Goal: Task Accomplishment & Management: Manage account settings

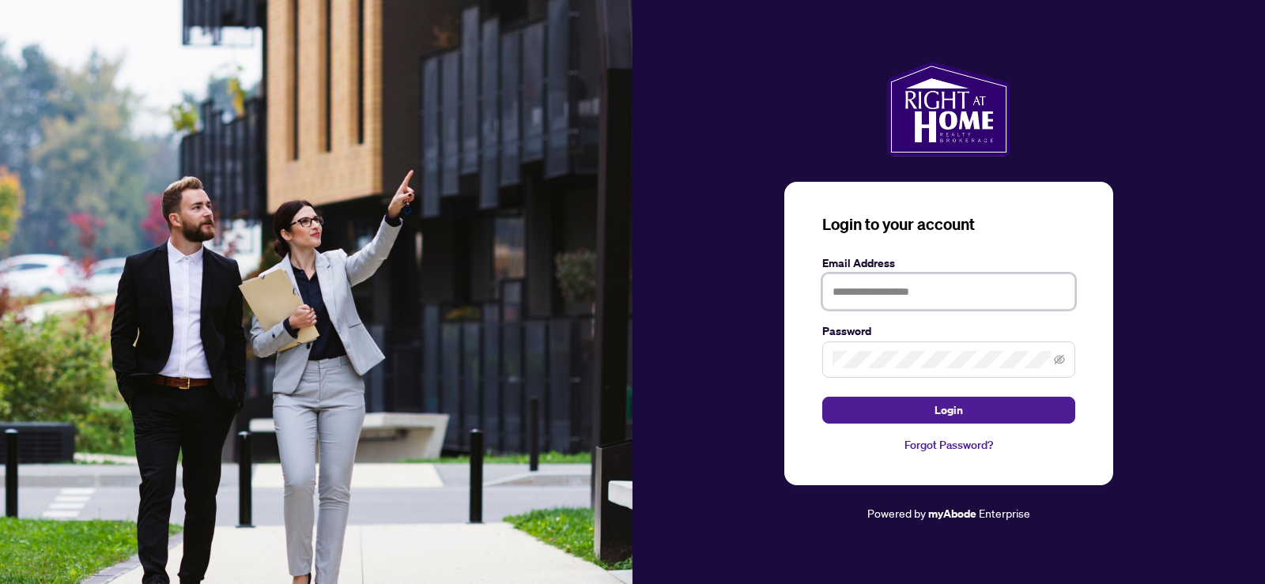
click at [943, 298] on input "text" at bounding box center [948, 291] width 253 height 36
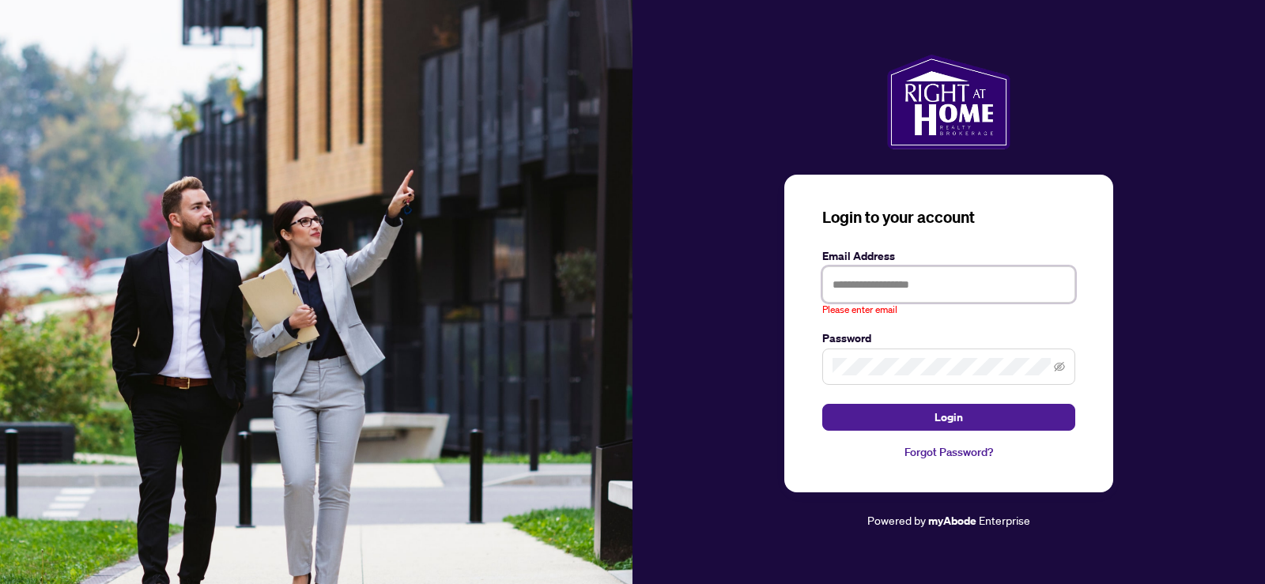
type input "**********"
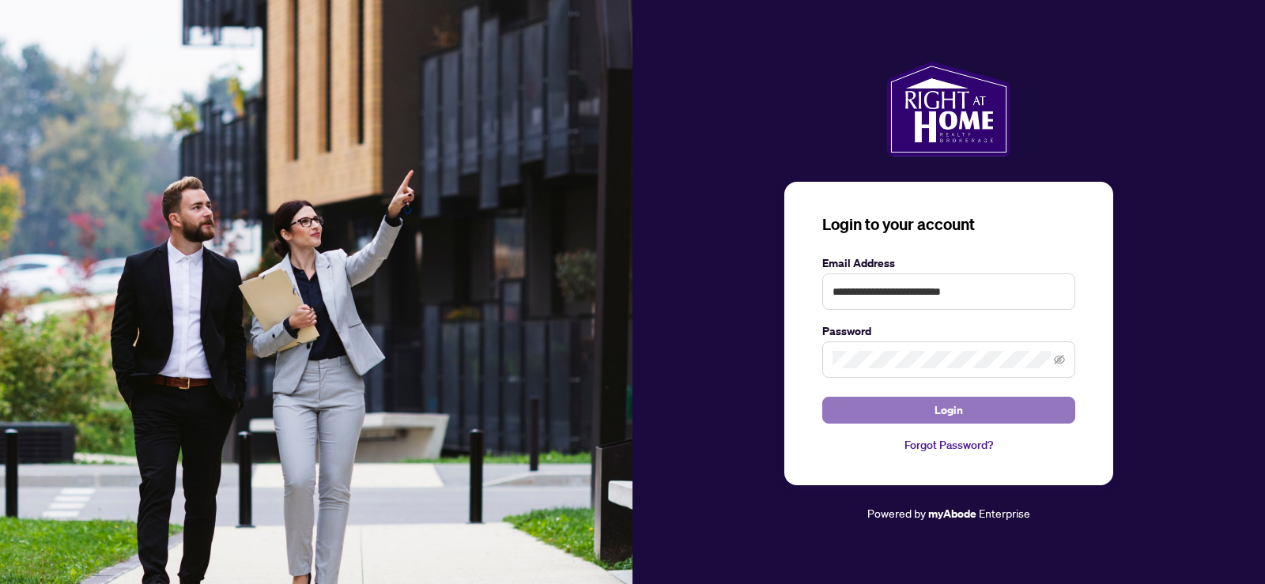
click at [902, 419] on button "Login" at bounding box center [948, 410] width 253 height 27
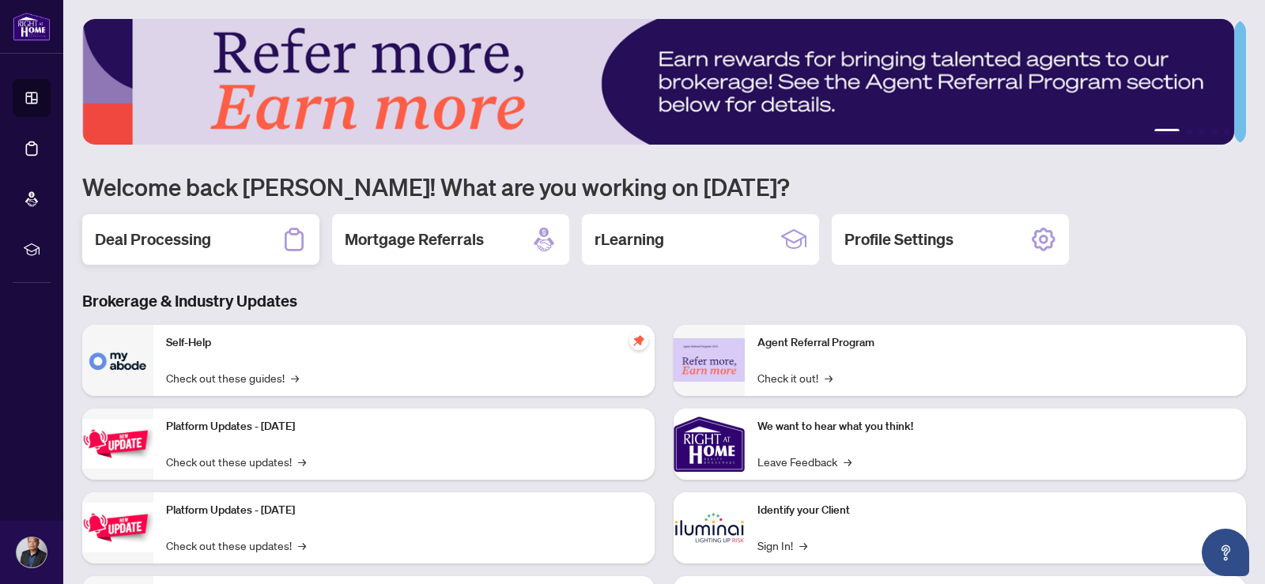
click at [262, 240] on div "Deal Processing" at bounding box center [200, 239] width 237 height 51
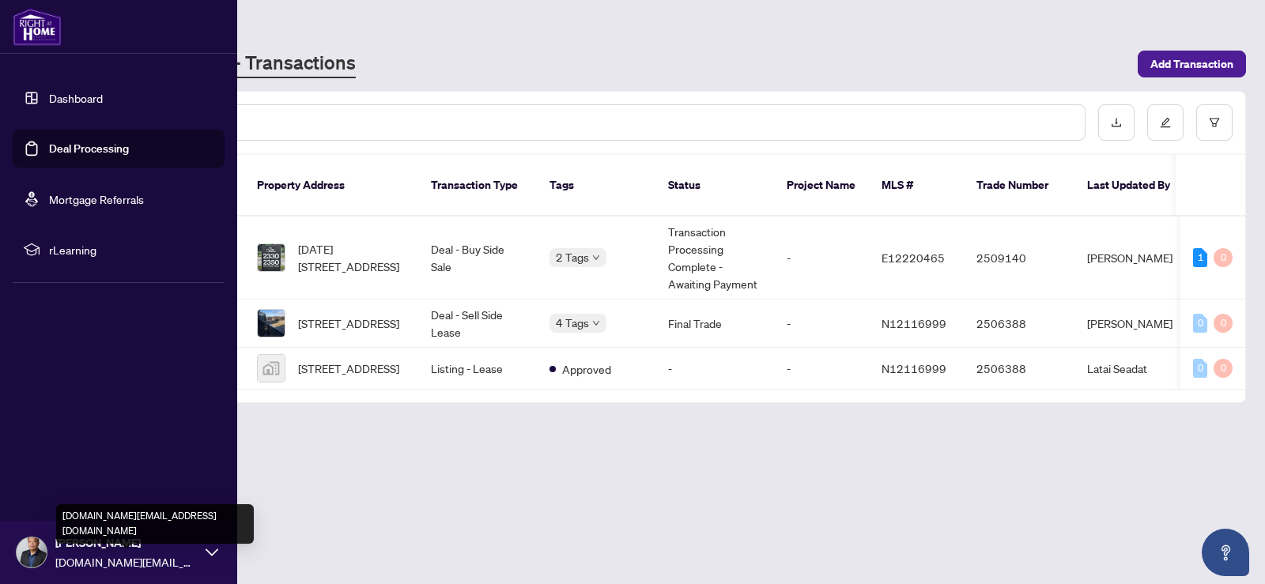
click at [130, 559] on span "[DOMAIN_NAME][EMAIL_ADDRESS][DOMAIN_NAME]" at bounding box center [126, 561] width 142 height 17
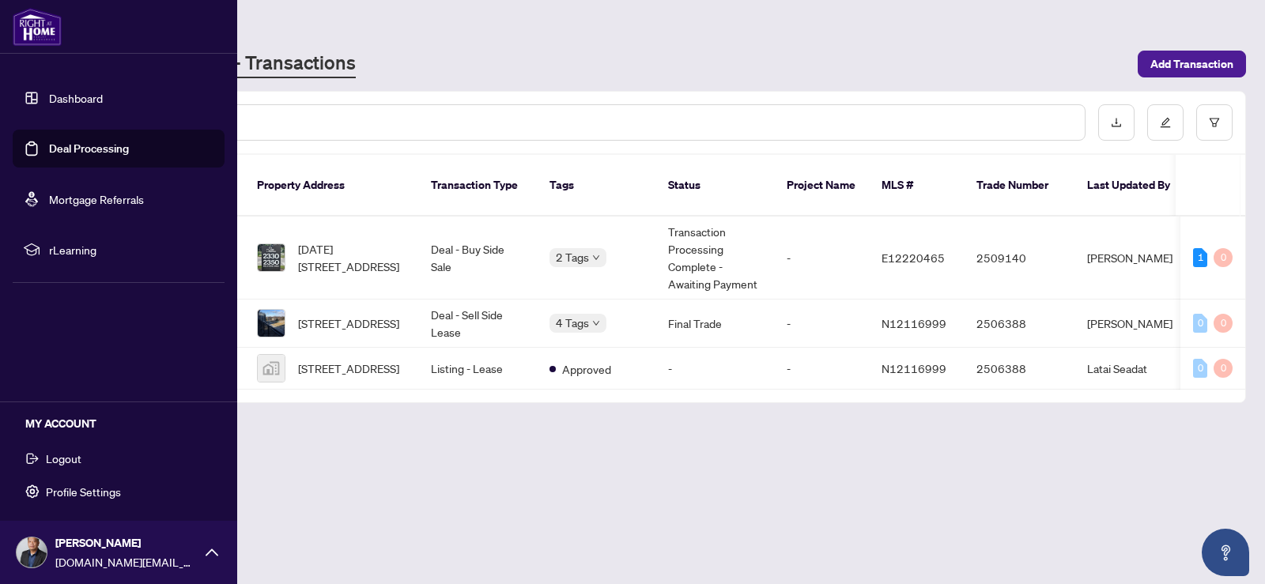
click at [81, 461] on span "Logout" at bounding box center [64, 458] width 36 height 25
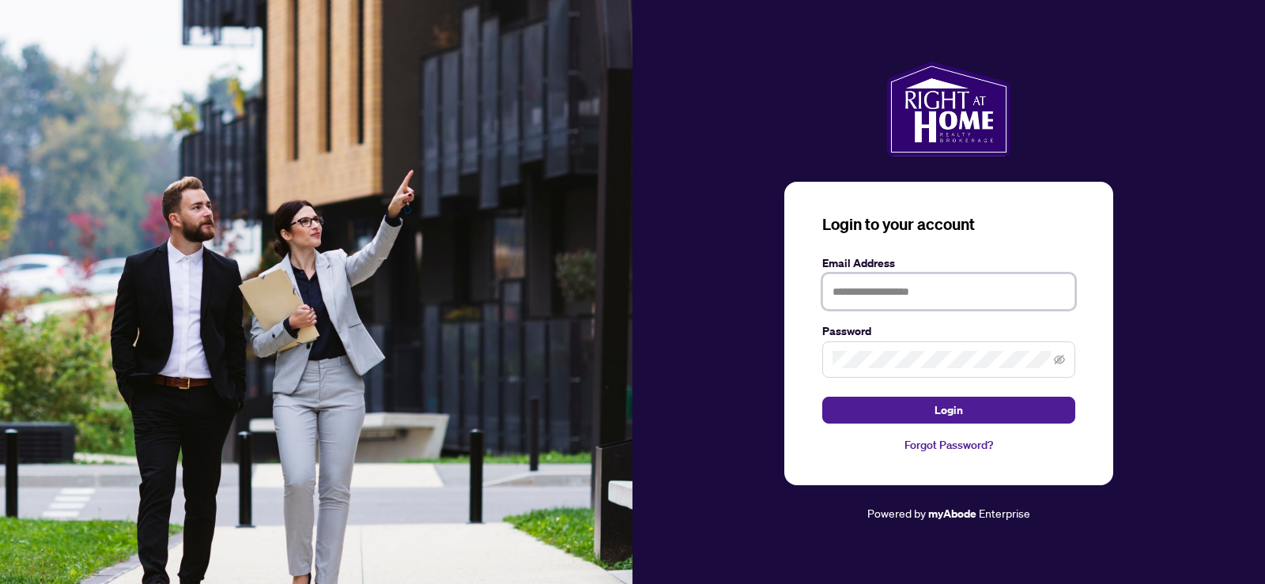
click at [986, 292] on input "text" at bounding box center [948, 291] width 253 height 36
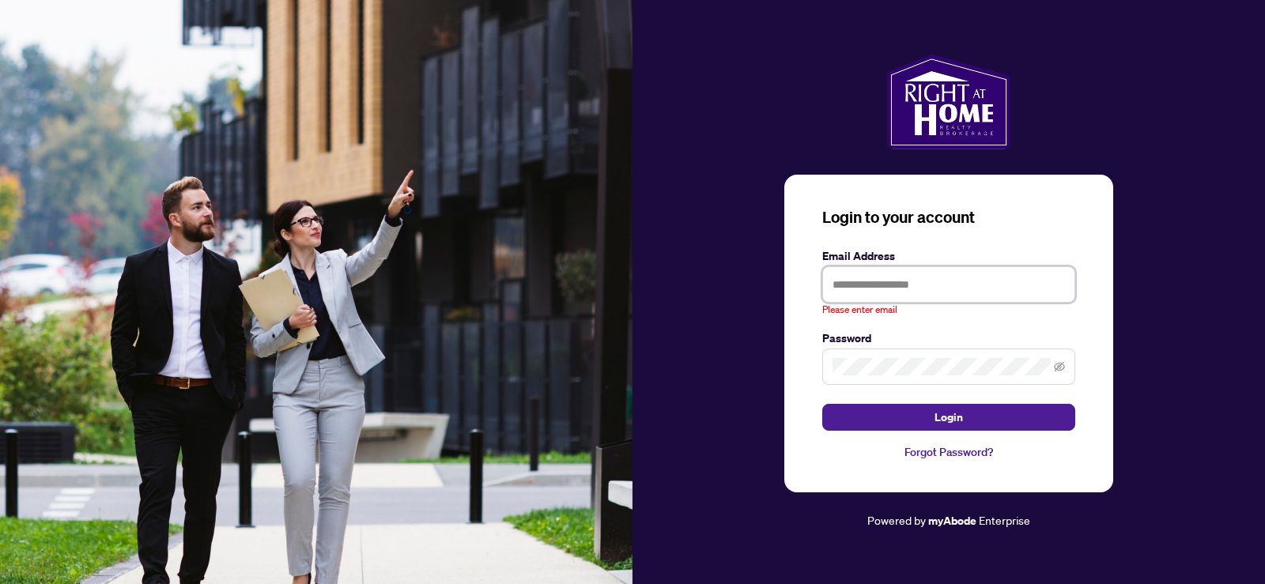
type input "**********"
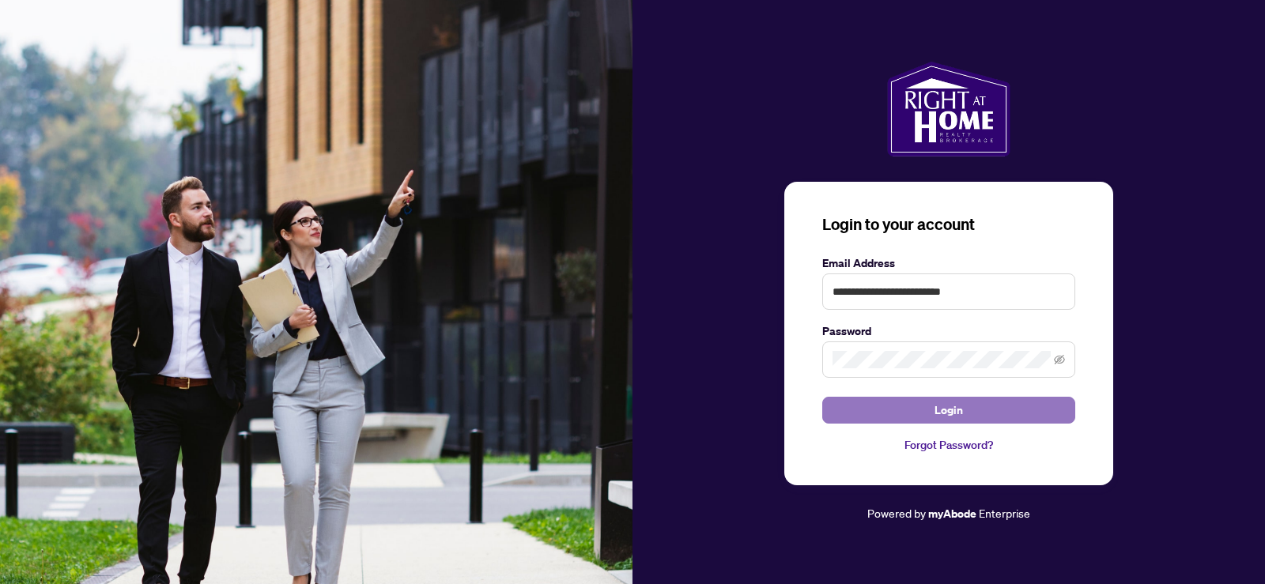
click at [875, 419] on button "Login" at bounding box center [948, 410] width 253 height 27
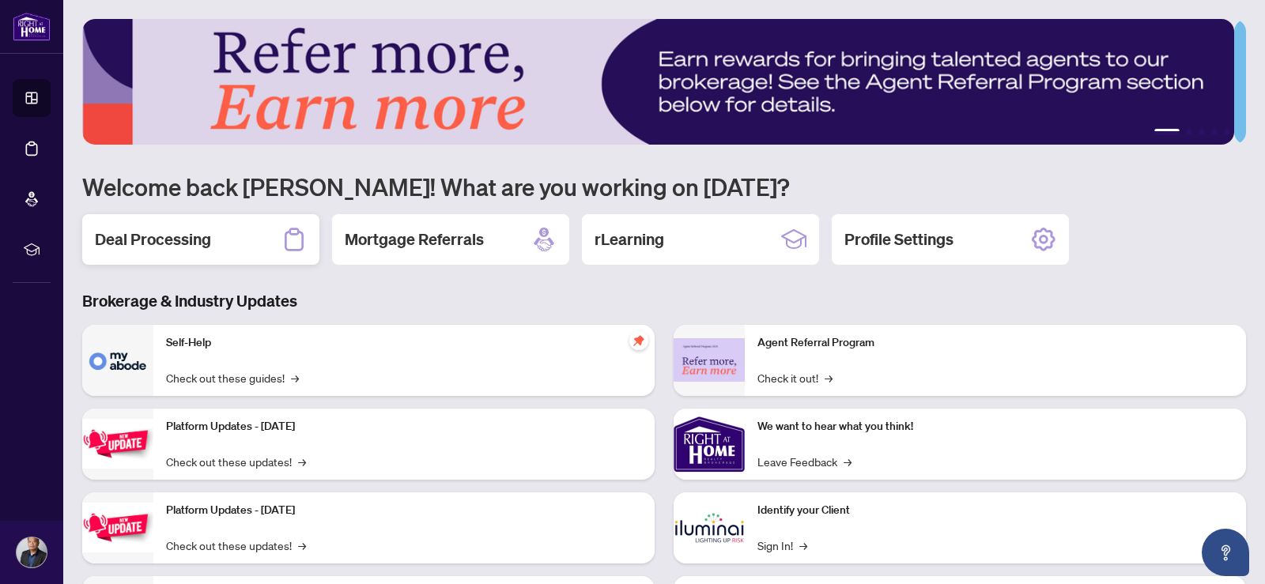
click at [168, 238] on h2 "Deal Processing" at bounding box center [153, 239] width 116 height 22
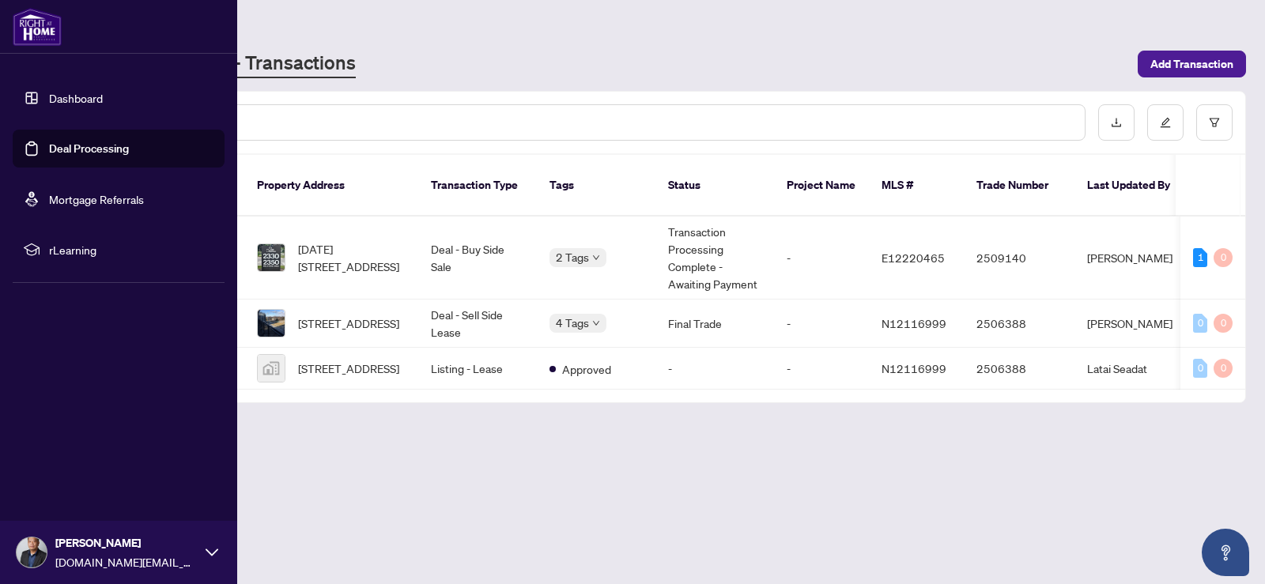
click at [24, 552] on img at bounding box center [32, 552] width 30 height 30
click at [48, 471] on button "Logout" at bounding box center [119, 458] width 212 height 27
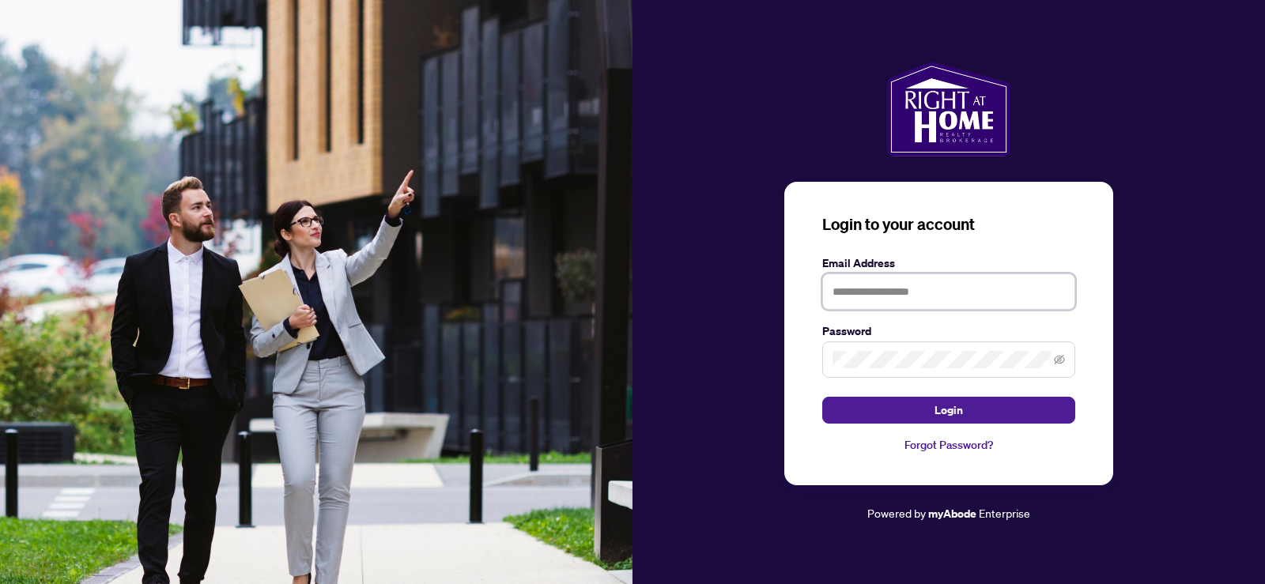
click at [944, 292] on input "text" at bounding box center [948, 291] width 253 height 36
